Goal: Task Accomplishment & Management: Manage account settings

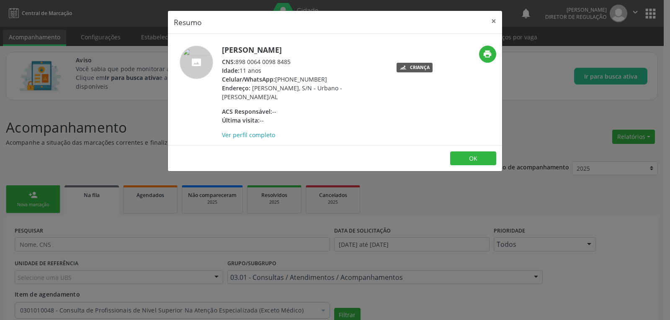
scroll to position [1010, 0]
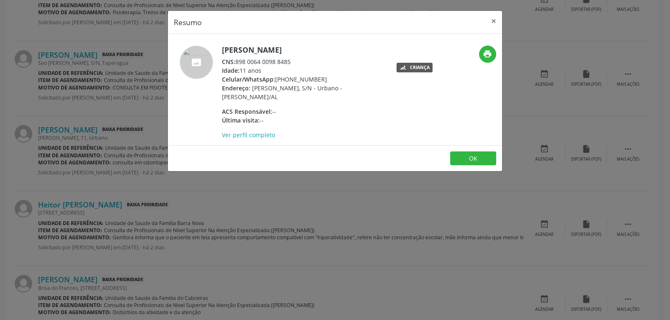
click at [36, 110] on div "Resumo × [PERSON_NAME] CNS: 898 0064 0098 8485 Idade: 11 anos Celular/WhatsApp:…" at bounding box center [335, 160] width 670 height 320
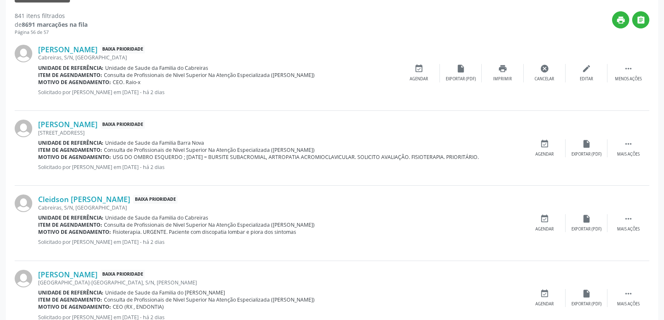
scroll to position [298, 0]
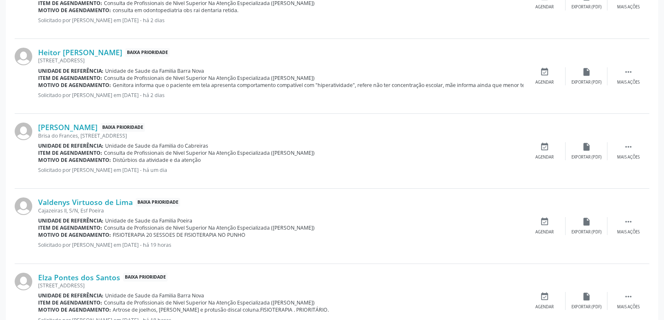
scroll to position [1220, 0]
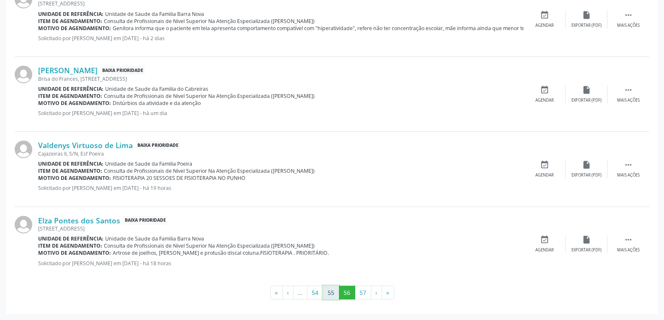
click at [330, 291] on button "55" at bounding box center [331, 293] width 16 height 14
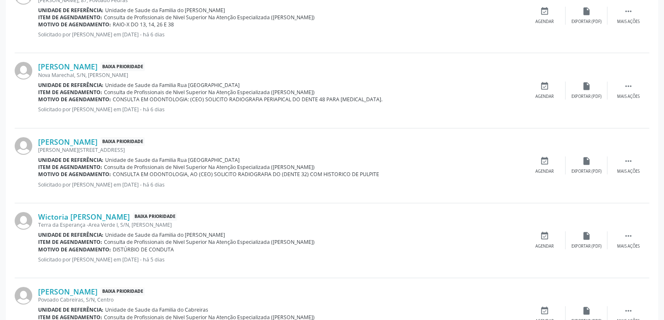
scroll to position [431, 0]
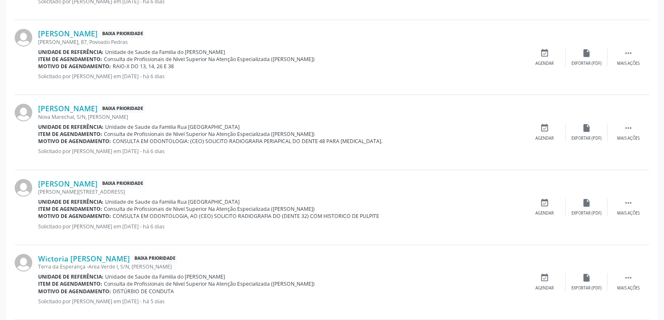
click at [237, 140] on span "CONSULTA EM ODONTOLOGIA: (CEO) SOLICITO RADIOGRAFIA PERIAPICAL DO DENTE 48 PARA…" at bounding box center [248, 141] width 270 height 7
click at [71, 108] on link "[PERSON_NAME]" at bounding box center [67, 108] width 59 height 9
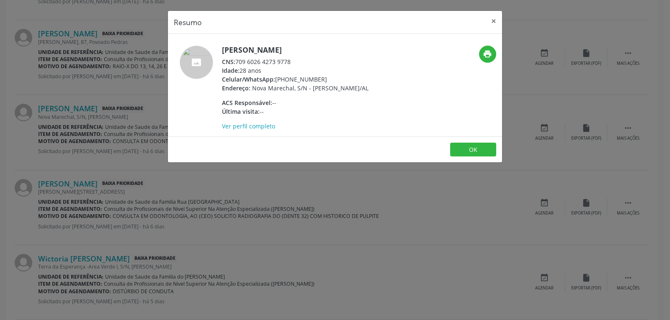
click at [291, 76] on div "Celular/WhatsApp: [PHONE_NUMBER]" at bounding box center [295, 79] width 147 height 9
click at [352, 75] on div "Celular/WhatsApp: [PHONE_NUMBER]" at bounding box center [295, 79] width 147 height 9
drag, startPoint x: 320, startPoint y: 79, endPoint x: 276, endPoint y: 79, distance: 44.0
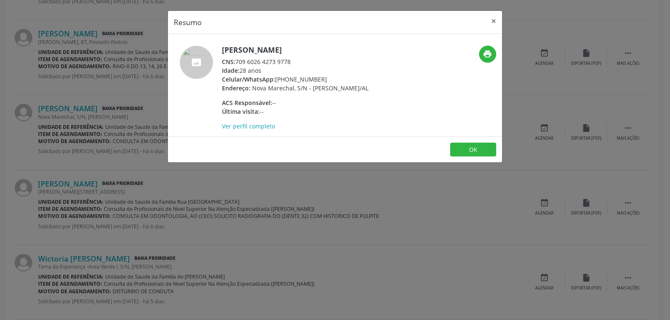
click at [276, 79] on div "Celular/WhatsApp: [PHONE_NUMBER]" at bounding box center [295, 79] width 147 height 9
copy div "[PHONE_NUMBER]"
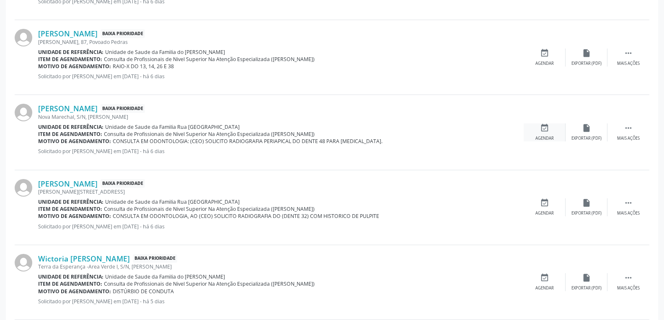
click at [552, 134] on div "event_available Agendar" at bounding box center [545, 133] width 42 height 18
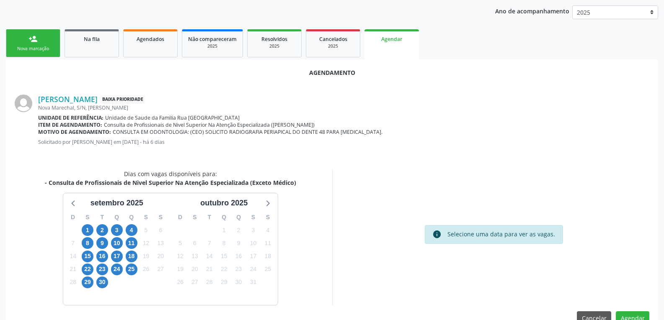
scroll to position [176, 0]
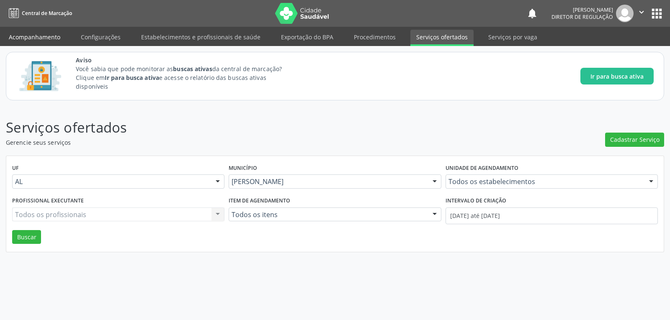
click at [18, 39] on link "Acompanhamento" at bounding box center [34, 37] width 63 height 15
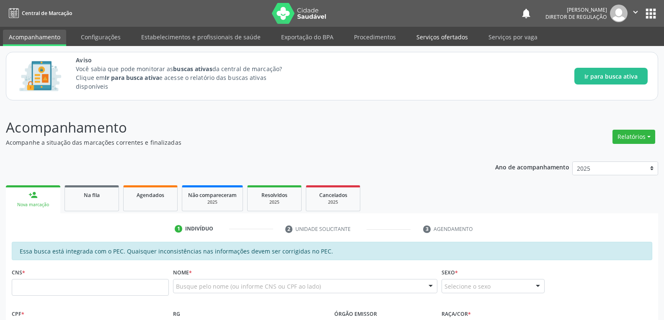
click at [435, 36] on link "Serviços ofertados" at bounding box center [441, 37] width 63 height 15
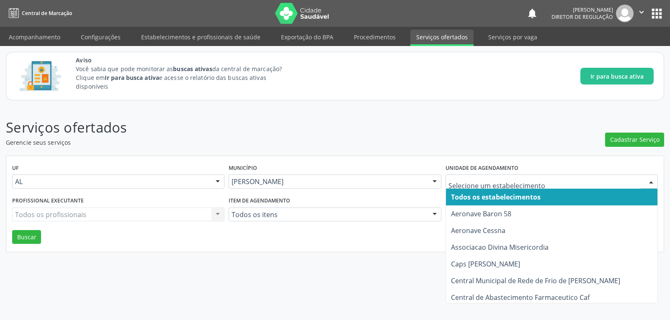
type input "c"
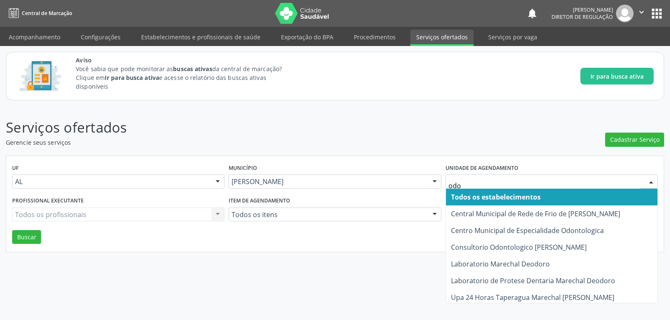
type input "odon"
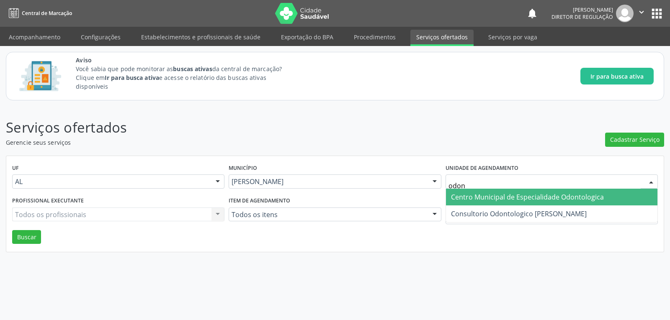
click at [504, 199] on span "Centro Municipal de Especialidade Odontologica" at bounding box center [527, 197] width 153 height 9
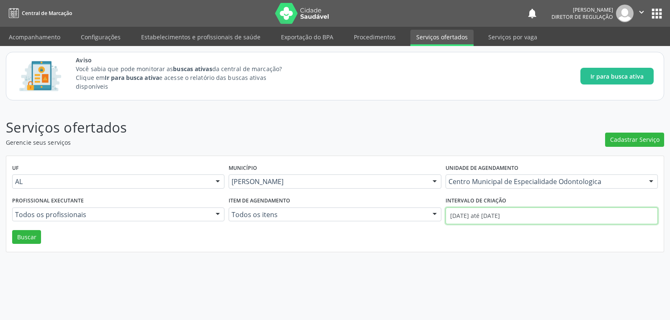
click at [531, 219] on input "[DATE] até [DATE]" at bounding box center [552, 216] width 212 height 17
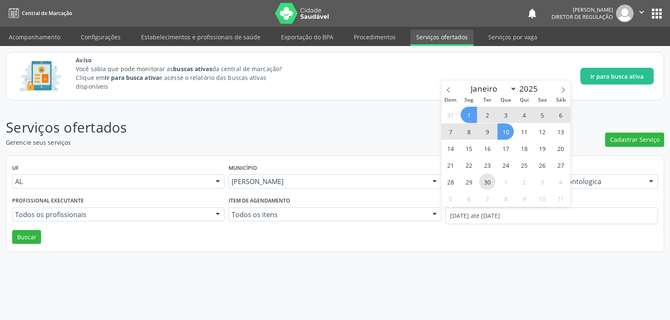
click at [493, 179] on span "30" at bounding box center [487, 182] width 16 height 16
type input "[DATE]"
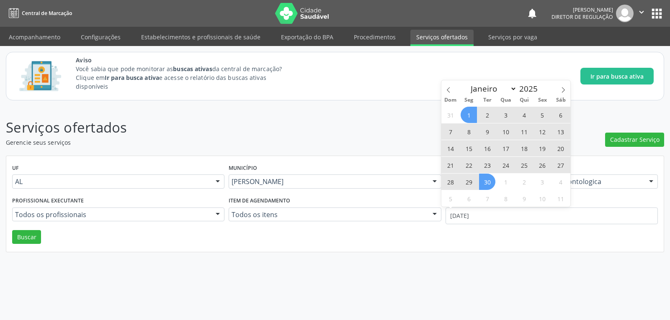
click at [467, 119] on span "1" at bounding box center [469, 115] width 16 height 16
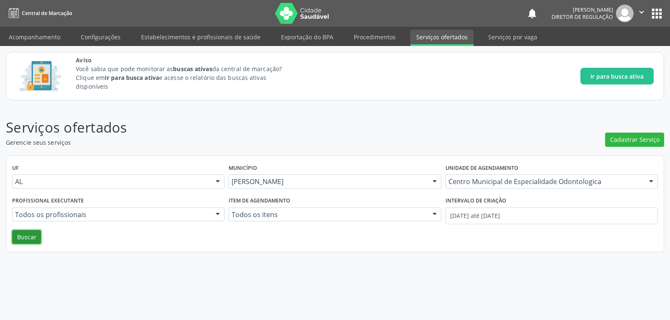
click at [28, 238] on button "Buscar" at bounding box center [26, 237] width 29 height 14
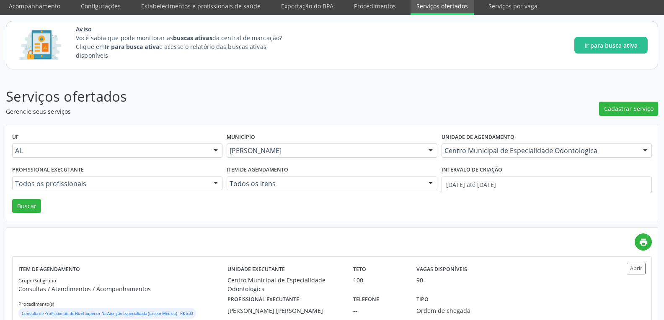
scroll to position [68, 0]
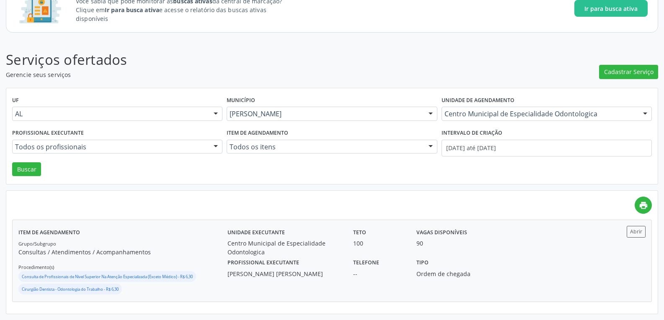
click at [149, 229] on div "Item de agendamento Grupo/Subgrupo Consultas / Atendimentos / Acompanhamentos P…" at bounding box center [122, 261] width 209 height 70
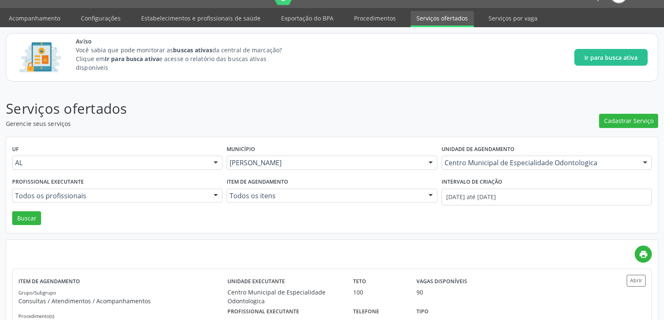
scroll to position [0, 0]
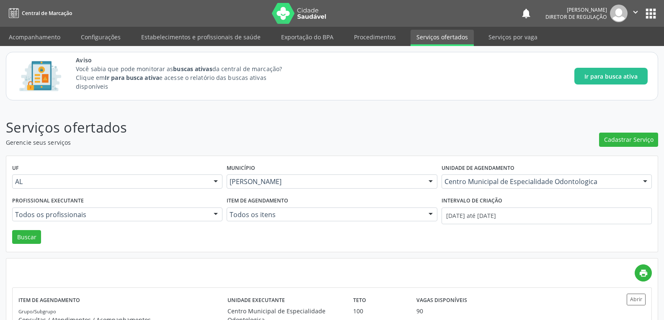
drag, startPoint x: 44, startPoint y: 35, endPoint x: 57, endPoint y: 66, distance: 33.6
click at [44, 35] on link "Acompanhamento" at bounding box center [34, 37] width 63 height 15
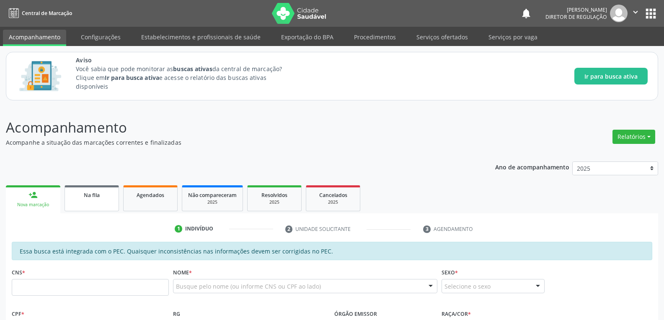
click at [90, 192] on span "Na fila" at bounding box center [92, 195] width 16 height 7
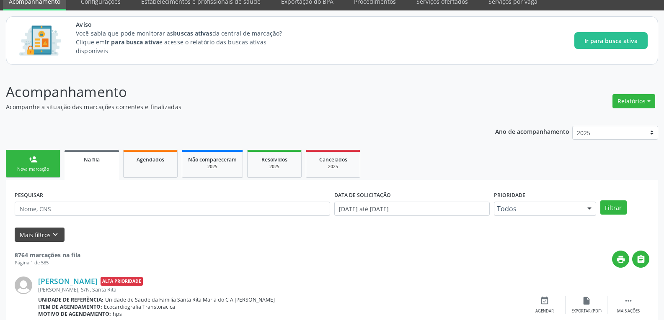
scroll to position [67, 0]
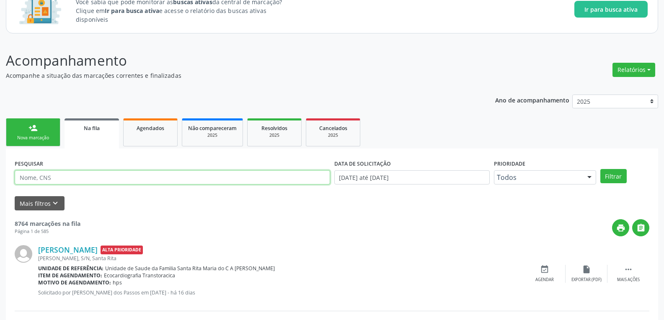
click at [57, 178] on input "text" at bounding box center [172, 177] width 315 height 14
type input "[PERSON_NAME]"
click at [600, 169] on button "Filtrar" at bounding box center [613, 176] width 26 height 14
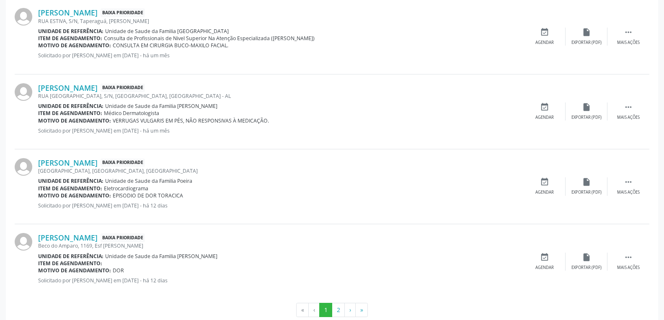
scroll to position [1169, 0]
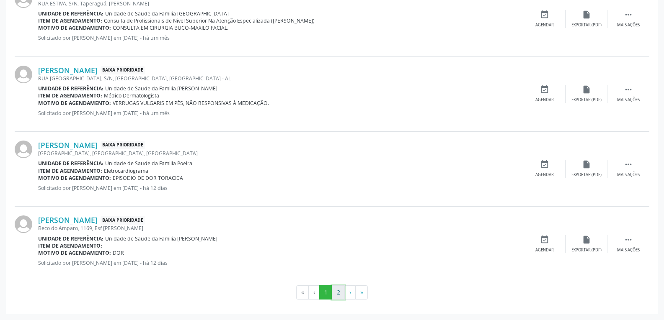
click at [338, 288] on button "2" at bounding box center [338, 293] width 13 height 14
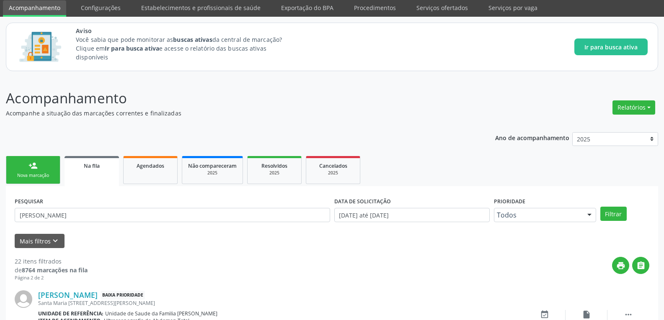
scroll to position [0, 0]
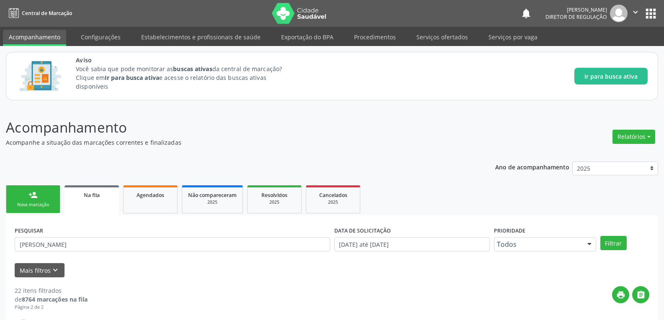
click at [171, 193] on div "Agendados" at bounding box center [150, 195] width 42 height 9
click at [209, 199] on div "Não compareceram" at bounding box center [212, 195] width 49 height 9
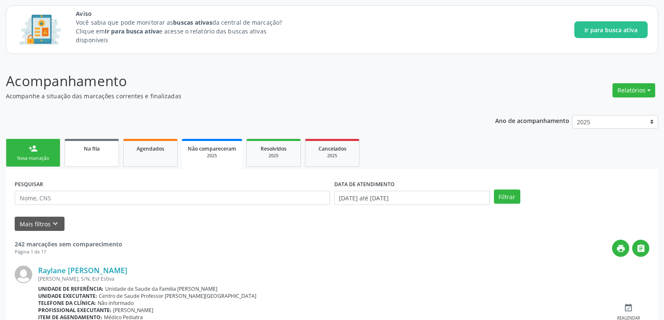
scroll to position [42, 0]
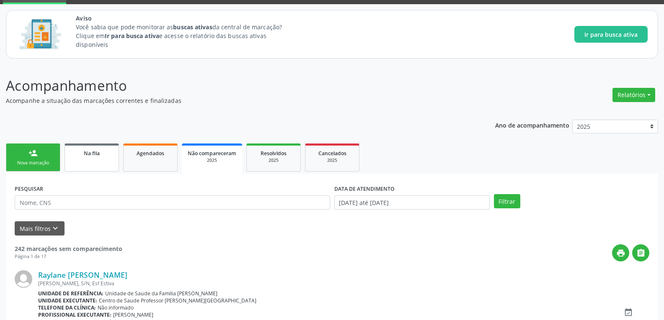
click at [104, 152] on div "Na fila" at bounding box center [92, 153] width 42 height 9
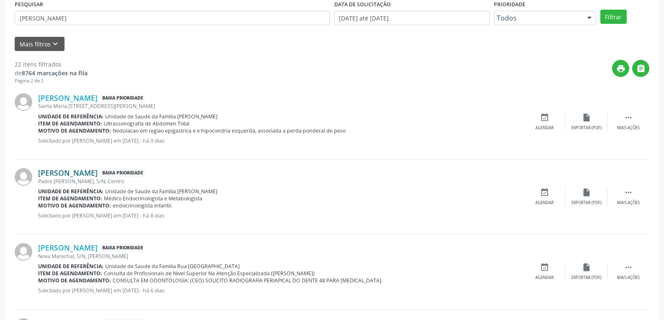
scroll to position [0, 0]
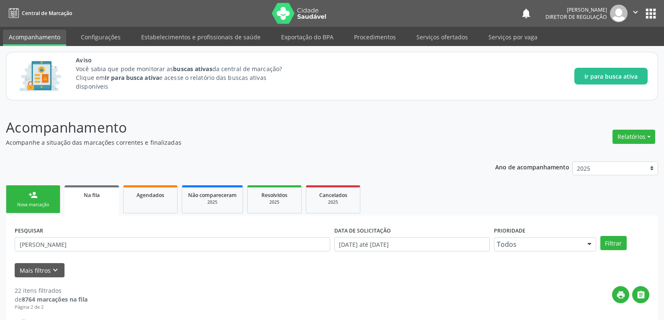
click at [74, 194] on div "Na fila" at bounding box center [91, 195] width 43 height 9
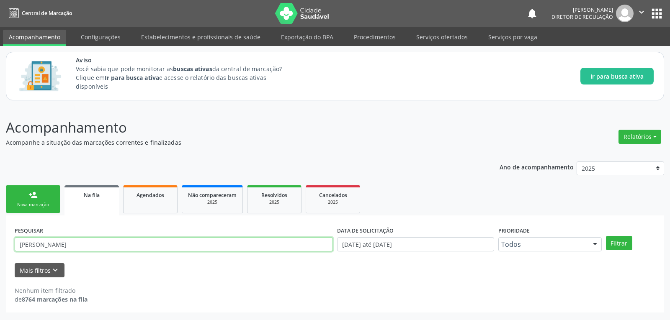
click at [117, 241] on input "[PERSON_NAME]" at bounding box center [174, 244] width 318 height 14
click at [606, 236] on button "Filtrar" at bounding box center [619, 243] width 26 height 14
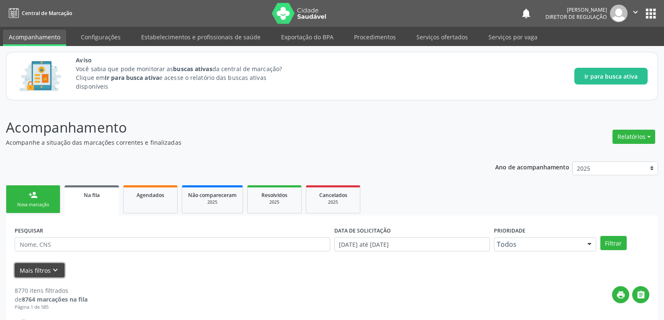
click at [54, 266] on icon "keyboard_arrow_down" at bounding box center [55, 270] width 9 height 9
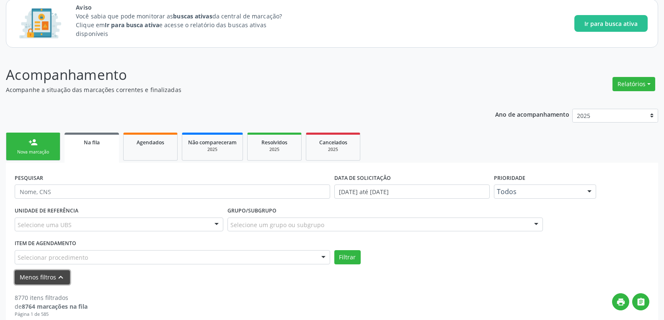
scroll to position [126, 0]
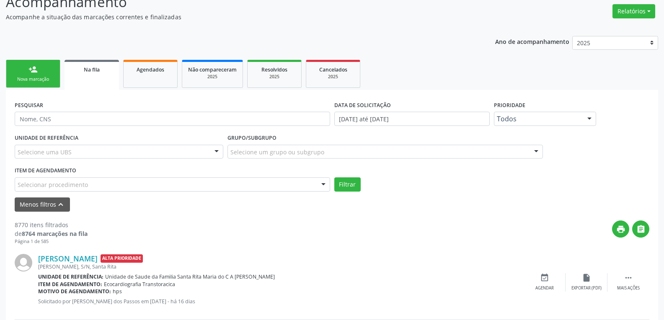
click at [175, 192] on form "PESQUISAR DATA DE SOLICITAÇÃO [DATE] até [DATE] Prioridade Todos Todos Baixa Pr…" at bounding box center [332, 155] width 634 height 113
click at [175, 187] on div "Selecionar procedimento" at bounding box center [172, 185] width 315 height 14
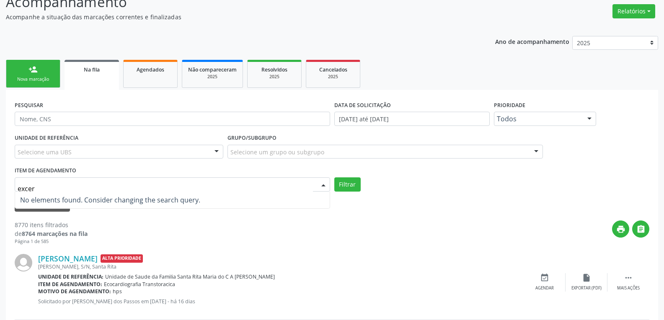
type input "exce"
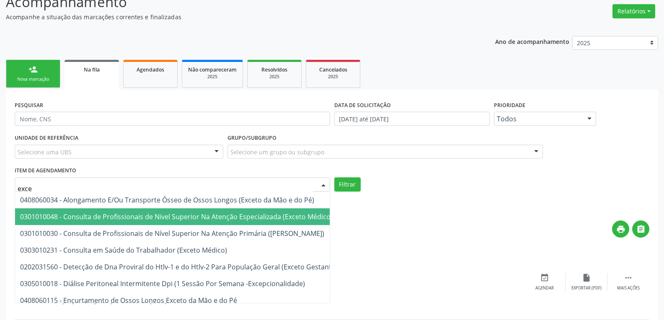
click at [269, 218] on span "0301010048 - Consulta de Profissionais de Nivel Superior Na Atenção Especializa…" at bounding box center [176, 216] width 312 height 9
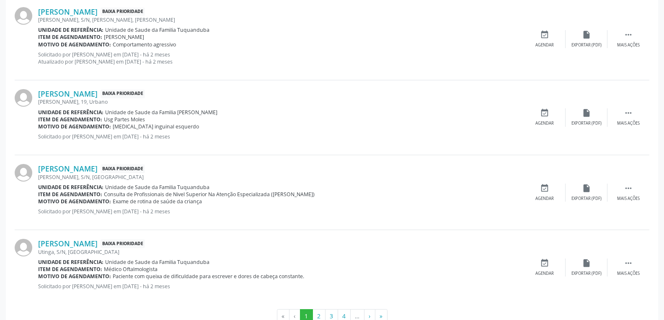
scroll to position [1256, 0]
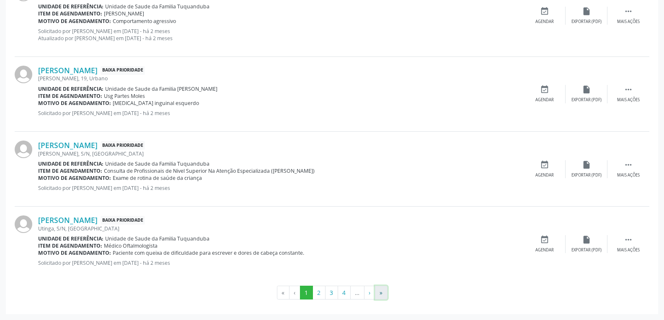
click at [378, 289] on button "»" at bounding box center [381, 293] width 13 height 14
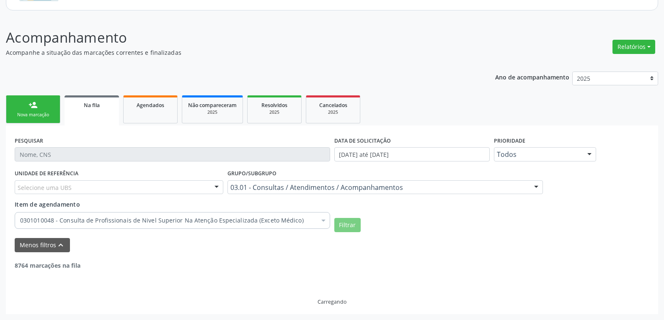
scroll to position [94, 0]
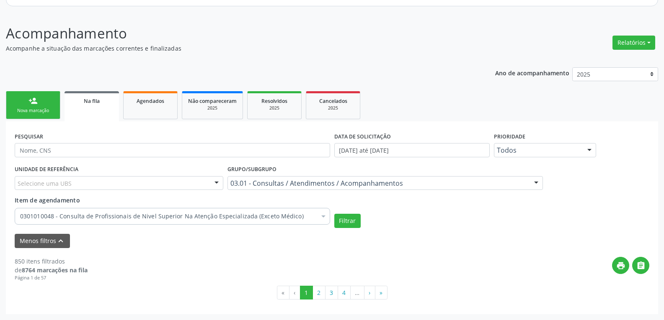
click at [355, 188] on div "03.01 - Consultas / Atendimentos / Acompanhamentos" at bounding box center [384, 183] width 315 height 14
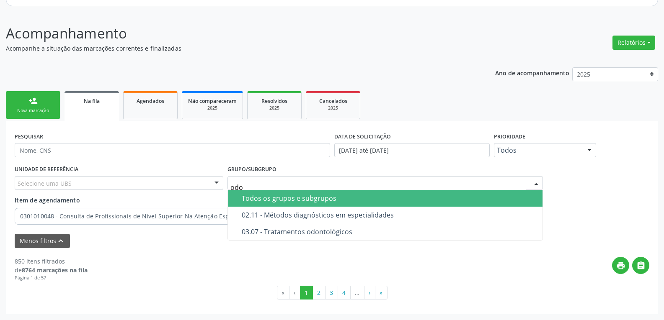
type input "odon"
click at [368, 194] on span "03.07 - Tratamentos odontológicos" at bounding box center [385, 198] width 315 height 17
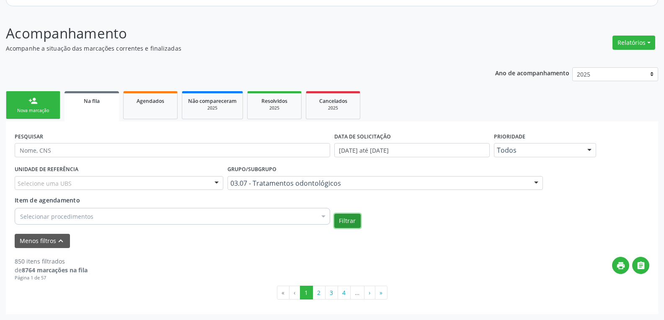
click at [357, 216] on button "Filtrar" at bounding box center [347, 221] width 26 height 14
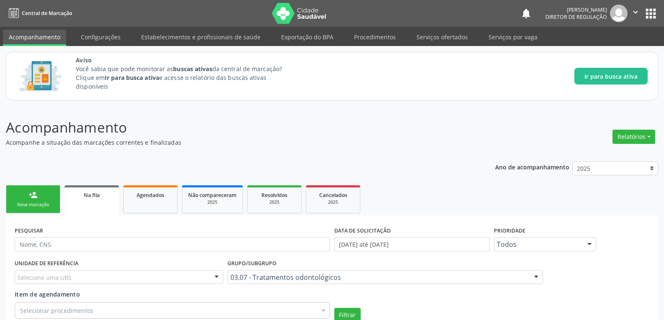
scroll to position [126, 0]
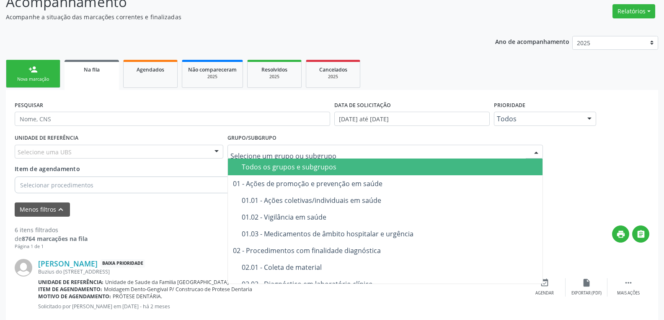
click at [519, 147] on div at bounding box center [384, 152] width 315 height 14
click at [322, 160] on span "Todos os grupos e subgrupos" at bounding box center [385, 167] width 315 height 17
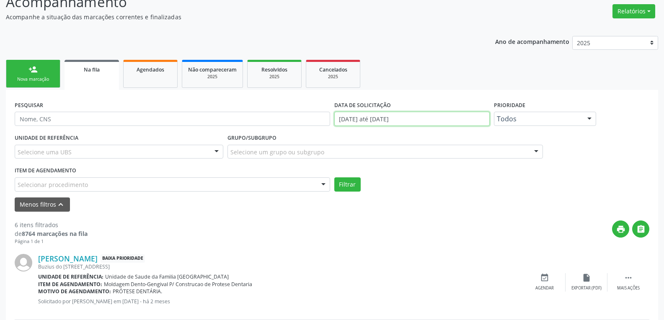
click at [426, 120] on input "[DATE] até [DATE]" at bounding box center [411, 119] width 155 height 14
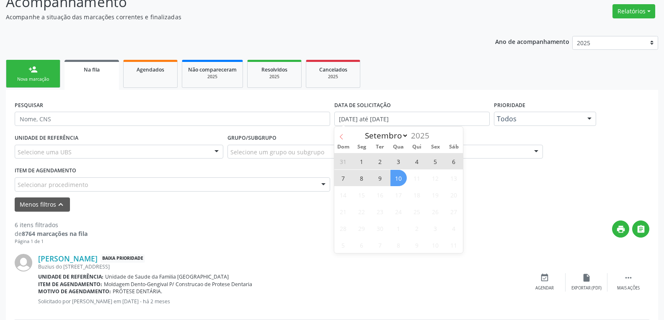
click at [336, 134] on span at bounding box center [341, 134] width 14 height 14
select select "7"
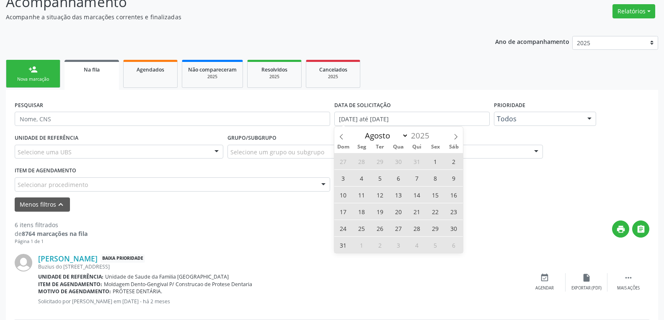
click at [434, 162] on span "1" at bounding box center [435, 161] width 16 height 16
type input "01/08/2025"
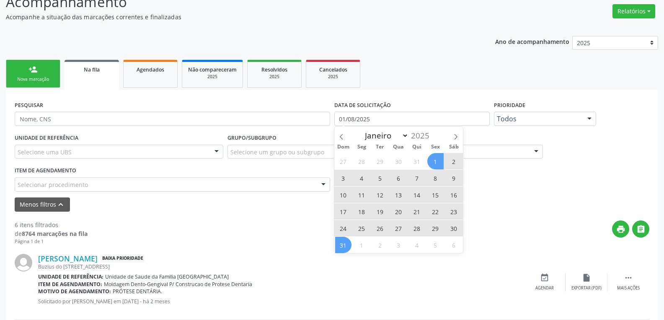
click at [344, 249] on span "31" at bounding box center [343, 245] width 16 height 16
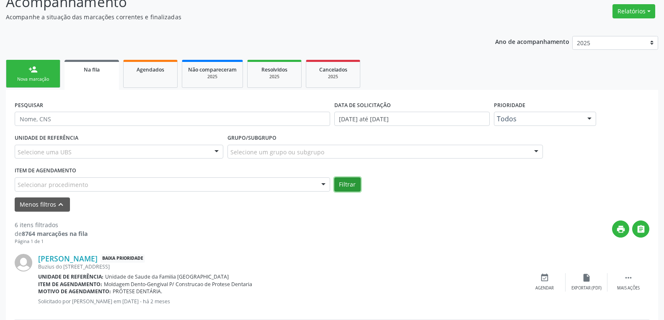
click at [353, 183] on button "Filtrar" at bounding box center [347, 185] width 26 height 14
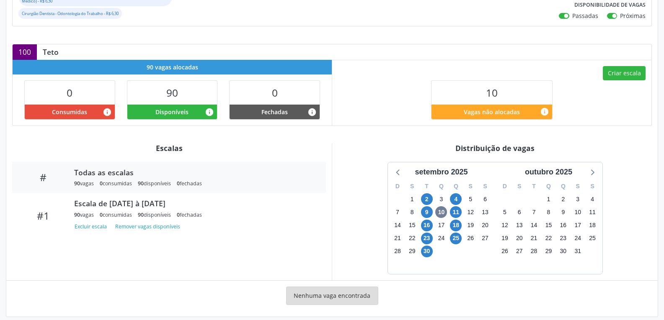
scroll to position [234, 0]
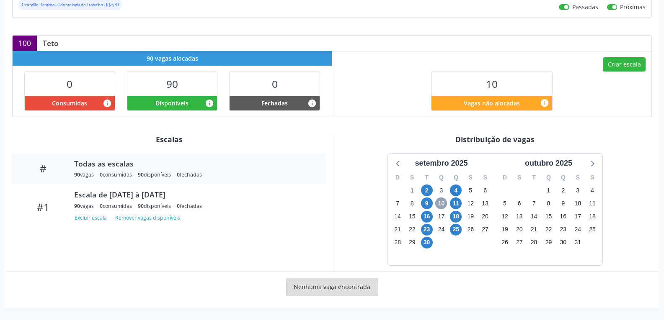
click at [441, 200] on span "10" at bounding box center [441, 204] width 12 height 12
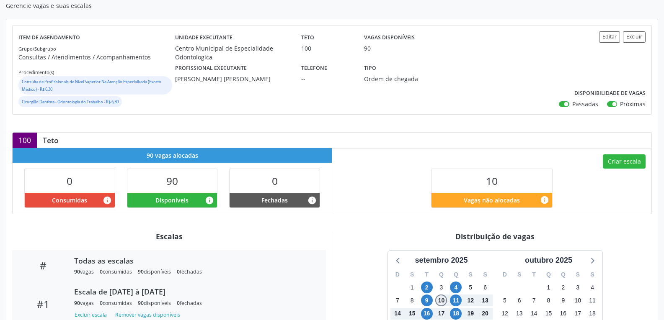
scroll to position [0, 0]
